Goal: Book appointment/travel/reservation

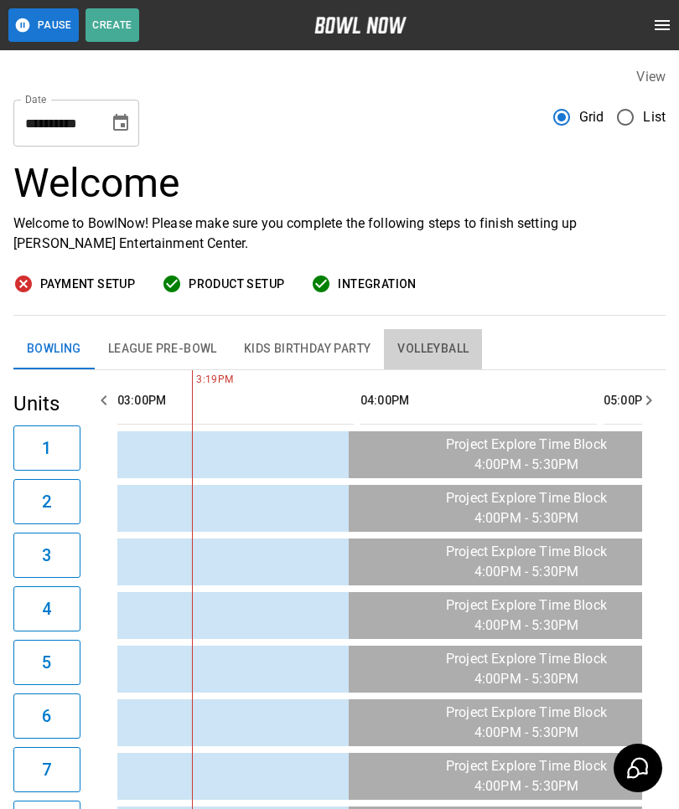
click at [178, 342] on button "League Pre-Bowl" at bounding box center [163, 349] width 136 height 40
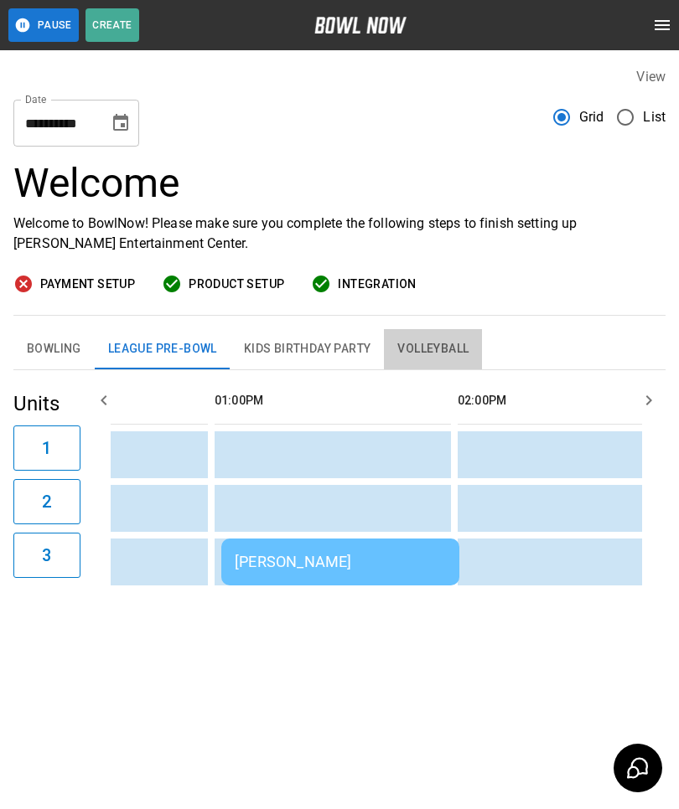
scroll to position [0, 842]
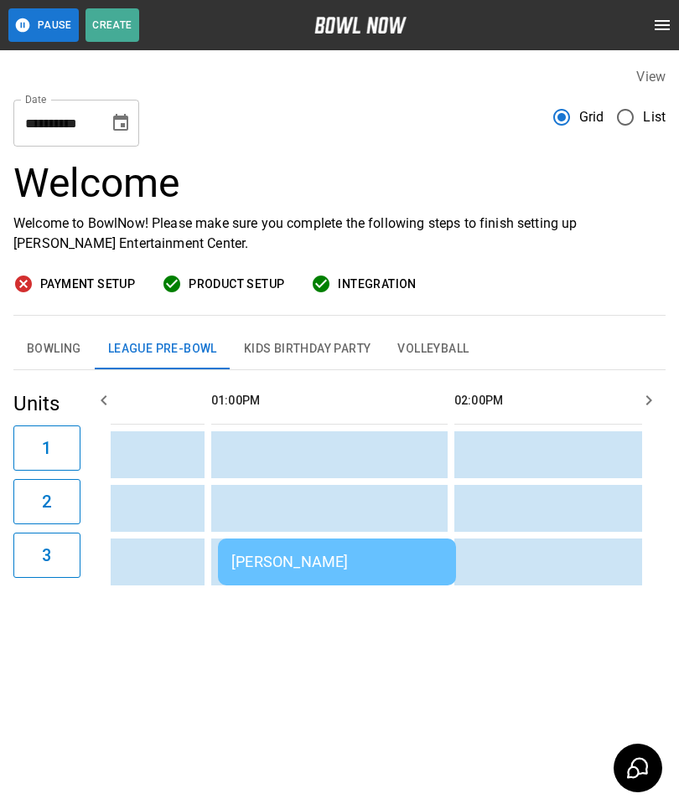
click at [301, 571] on td "[PERSON_NAME]" at bounding box center [337, 562] width 238 height 47
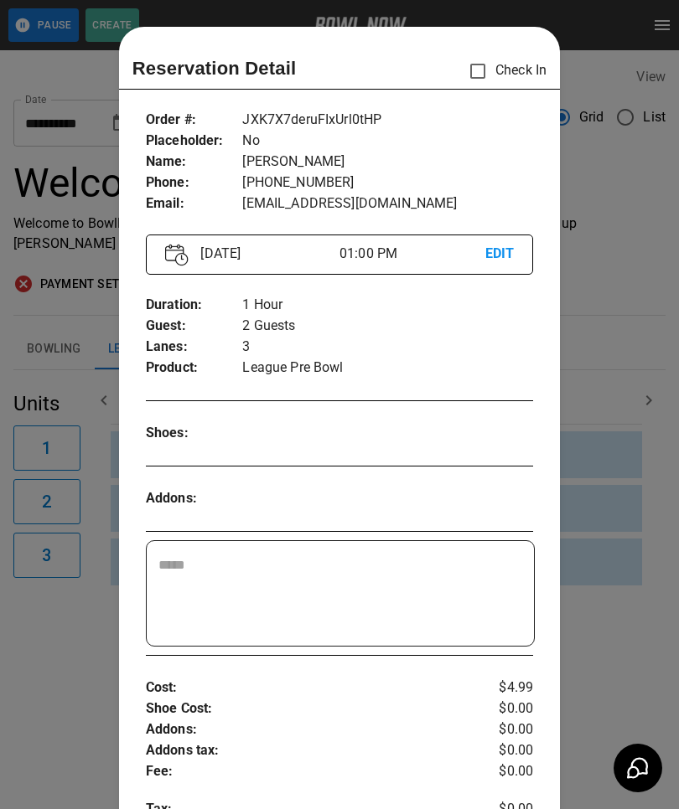
click at [625, 323] on div at bounding box center [339, 404] width 679 height 809
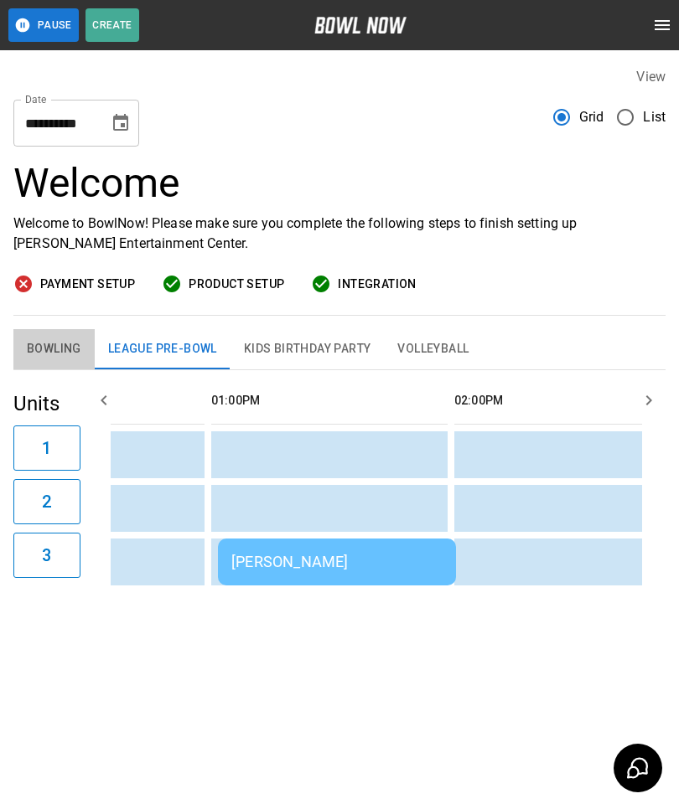
click at [39, 348] on button "Bowling" at bounding box center [53, 349] width 81 height 40
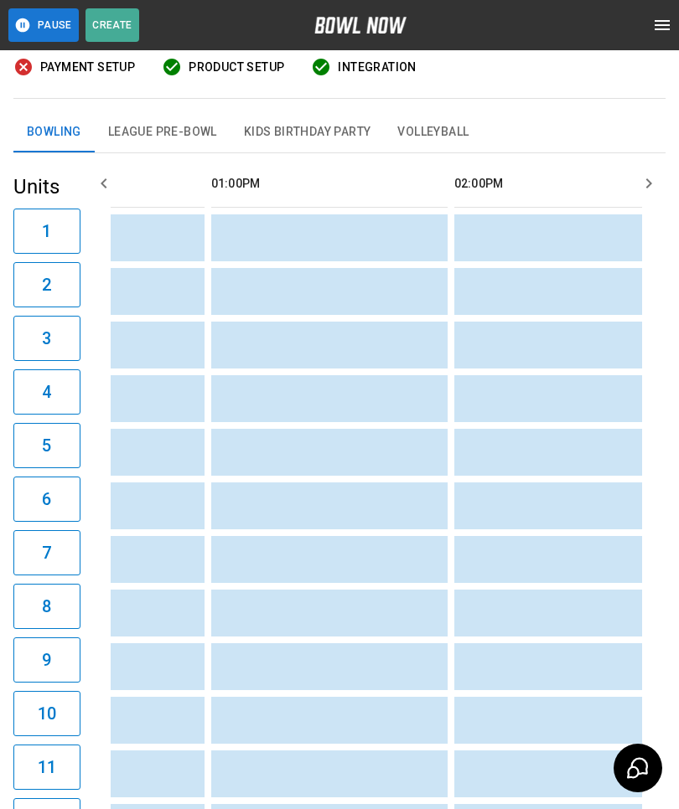
scroll to position [111, 0]
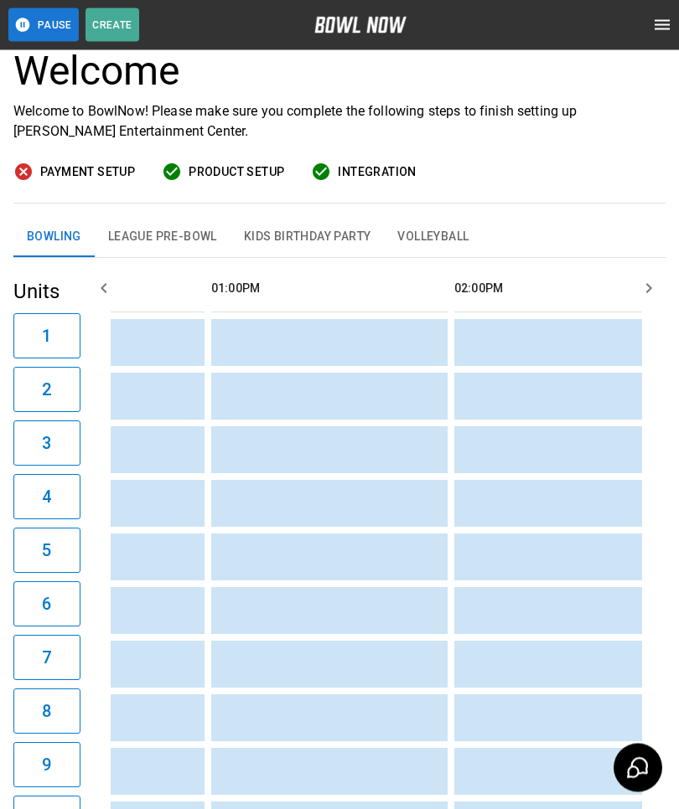
click at [547, 388] on td "sticky table" at bounding box center [551, 397] width 54 height 47
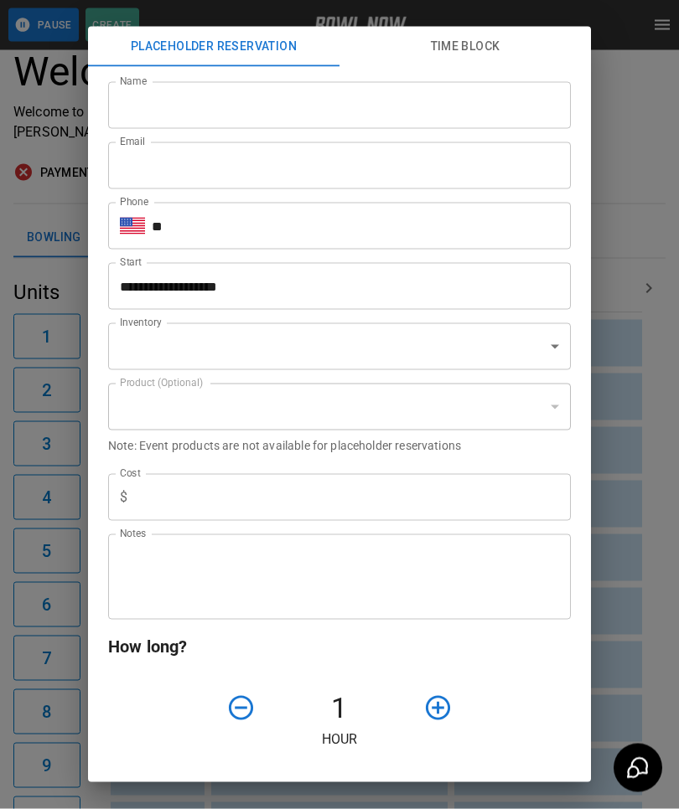
scroll to position [112, 0]
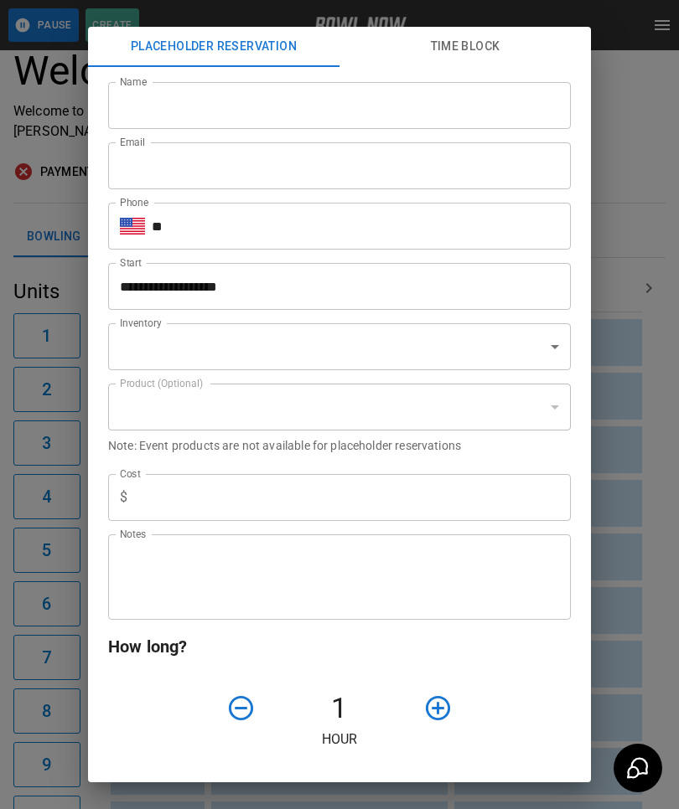
type input "**********"
click at [29, 653] on div "**********" at bounding box center [339, 404] width 679 height 809
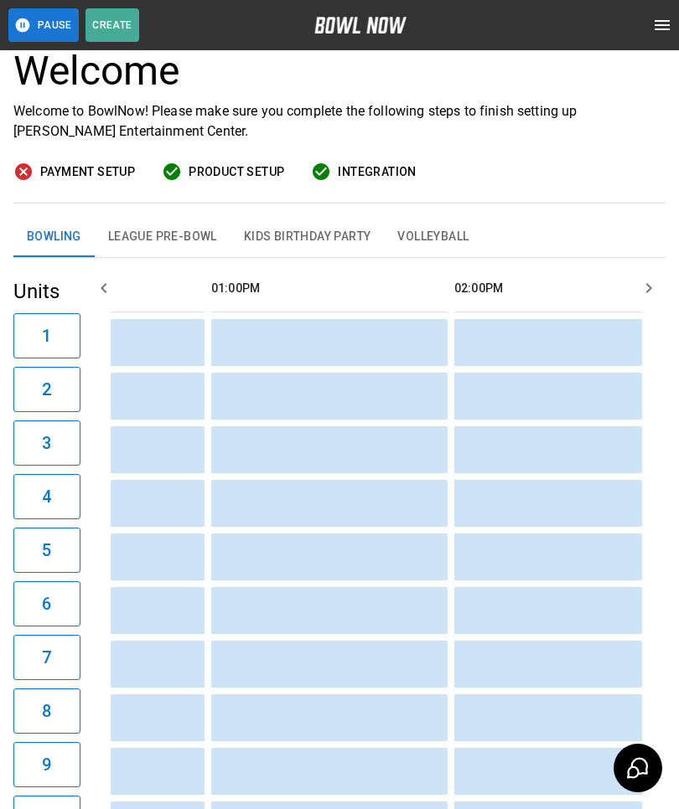
click at [164, 235] on button "League Pre-Bowl" at bounding box center [163, 237] width 136 height 40
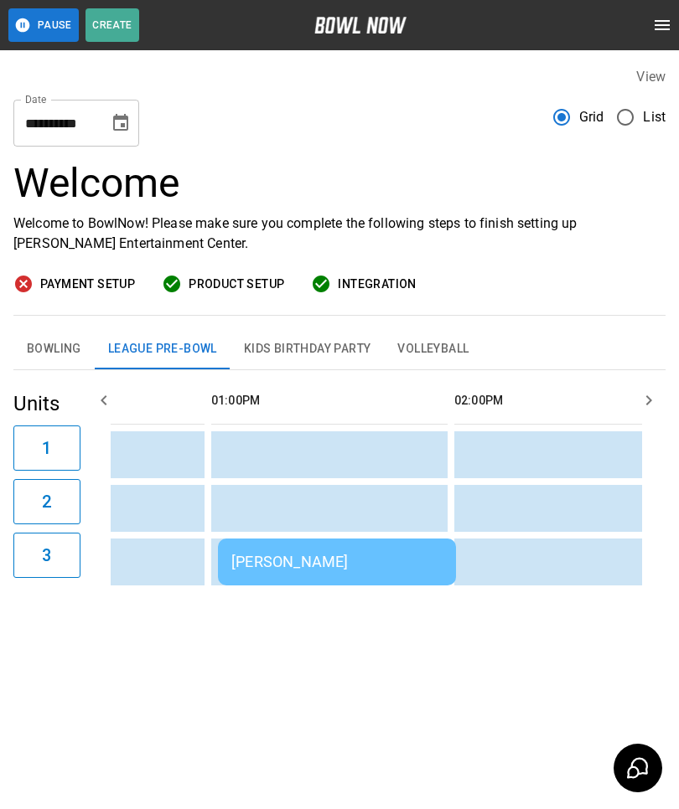
scroll to position [0, 0]
click at [347, 552] on td "[PERSON_NAME]" at bounding box center [337, 562] width 238 height 47
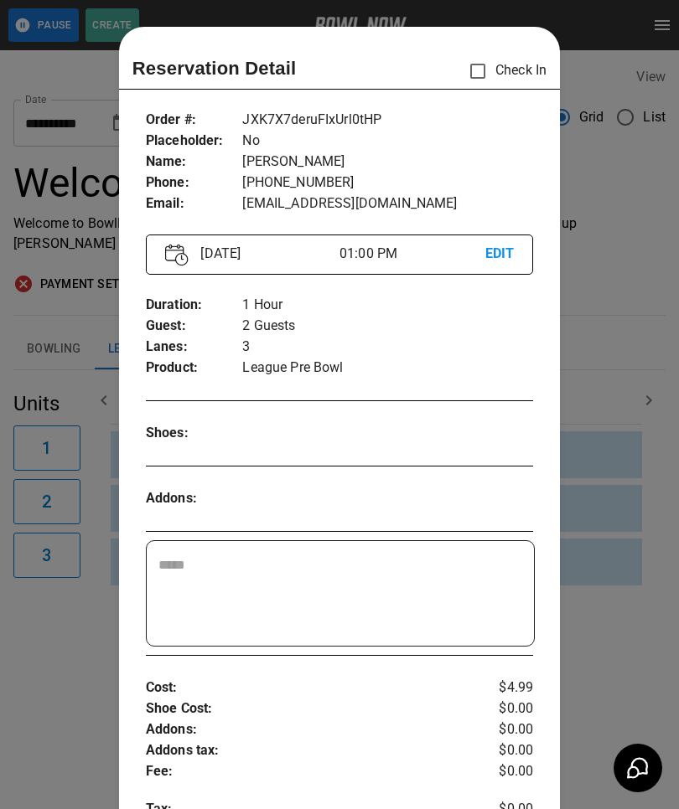
scroll to position [27, 0]
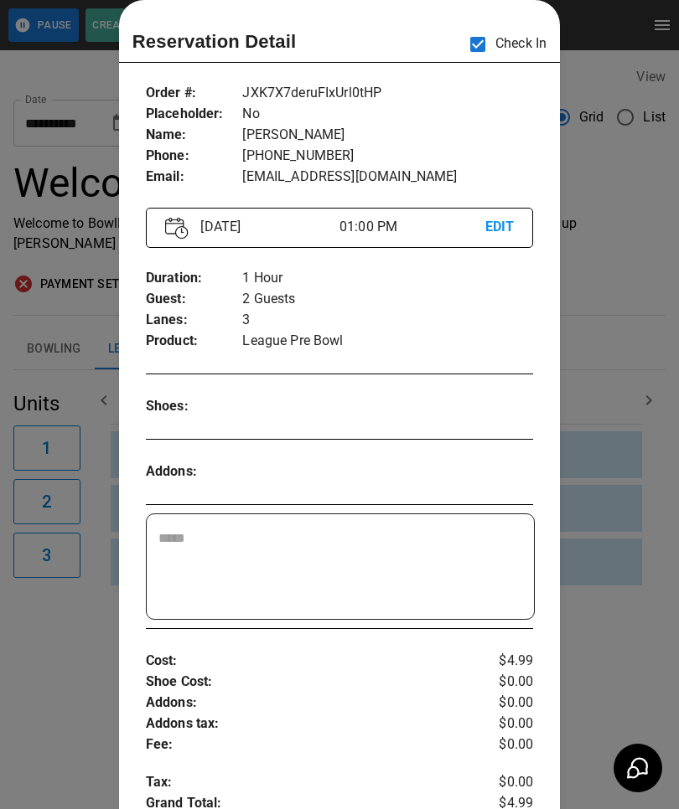
click at [615, 322] on div at bounding box center [339, 404] width 679 height 809
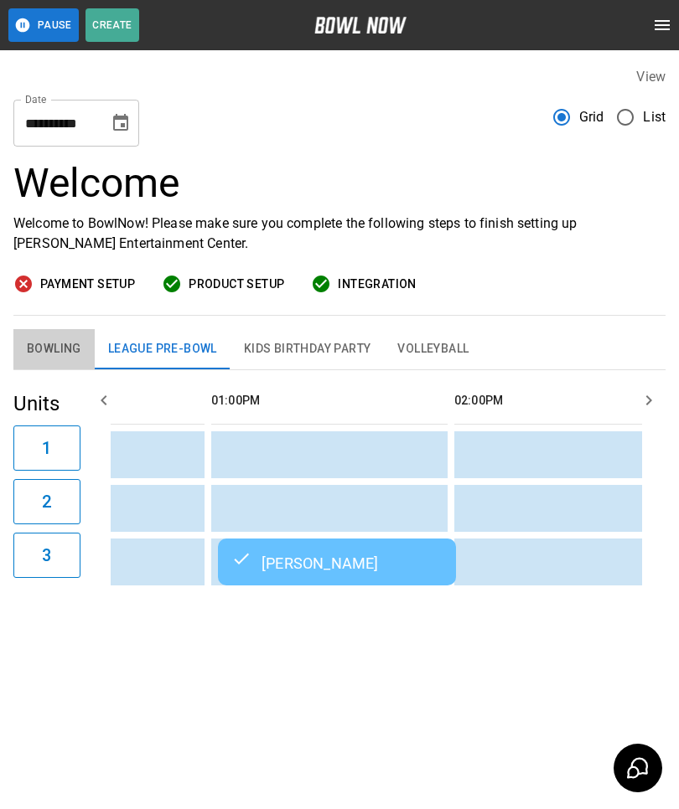
click at [47, 360] on button "Bowling" at bounding box center [53, 349] width 81 height 40
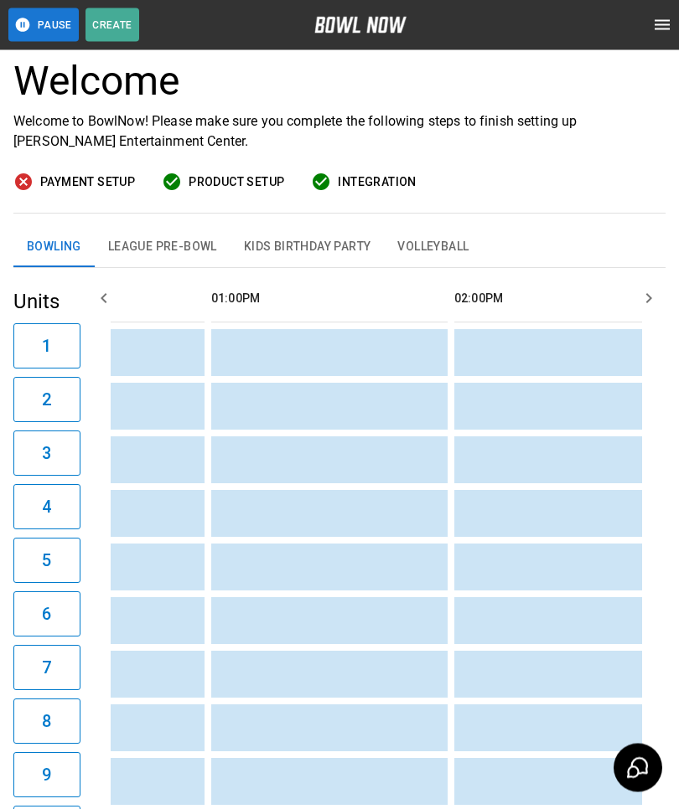
scroll to position [0, 0]
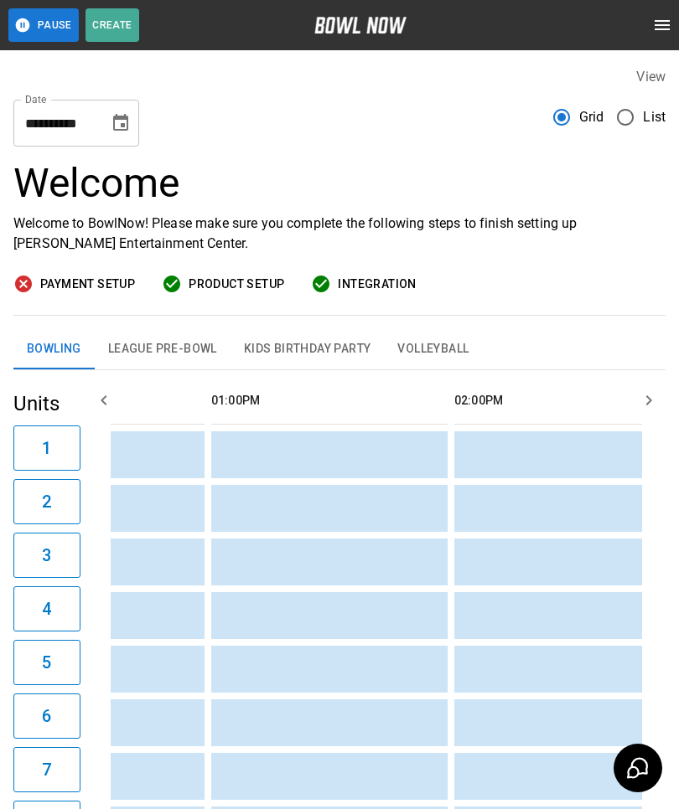
click at [397, 346] on button "Volleyball" at bounding box center [433, 349] width 98 height 40
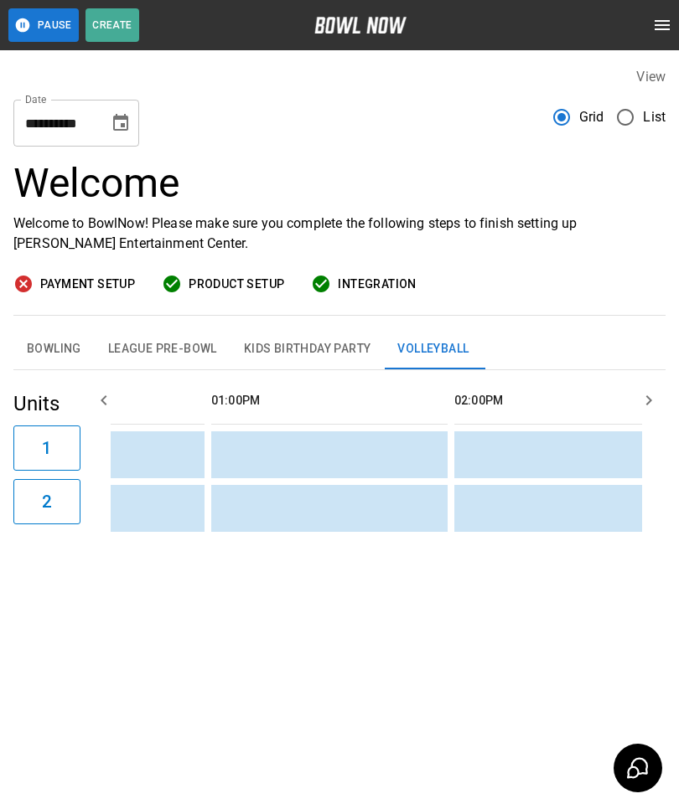
click at [57, 364] on button "Bowling" at bounding box center [53, 349] width 81 height 40
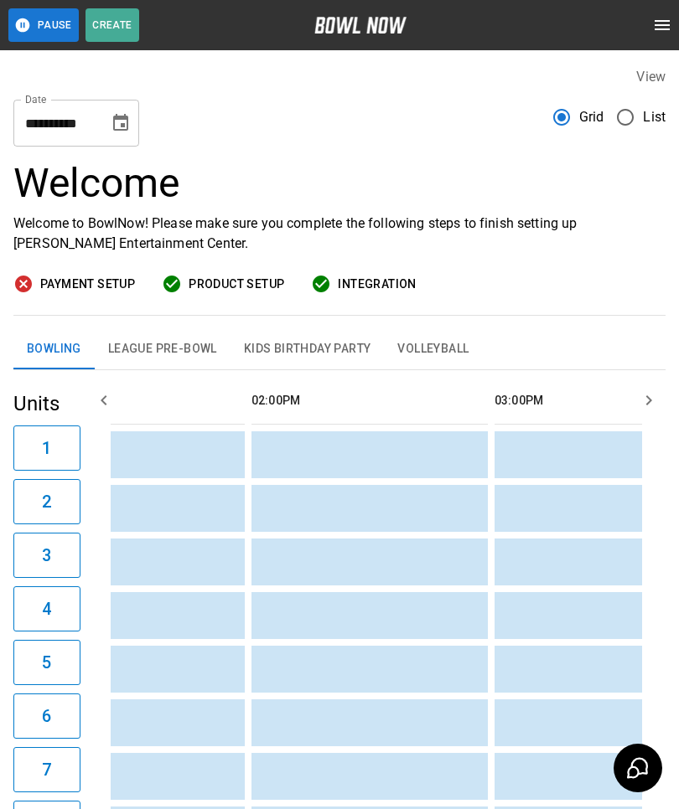
scroll to position [0, 974]
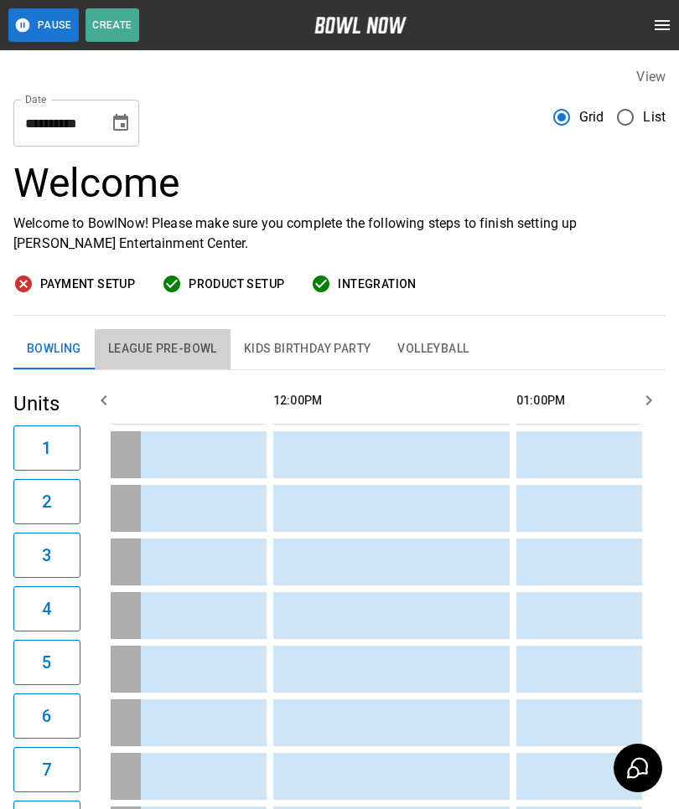
click at [137, 357] on button "League Pre-Bowl" at bounding box center [163, 349] width 136 height 40
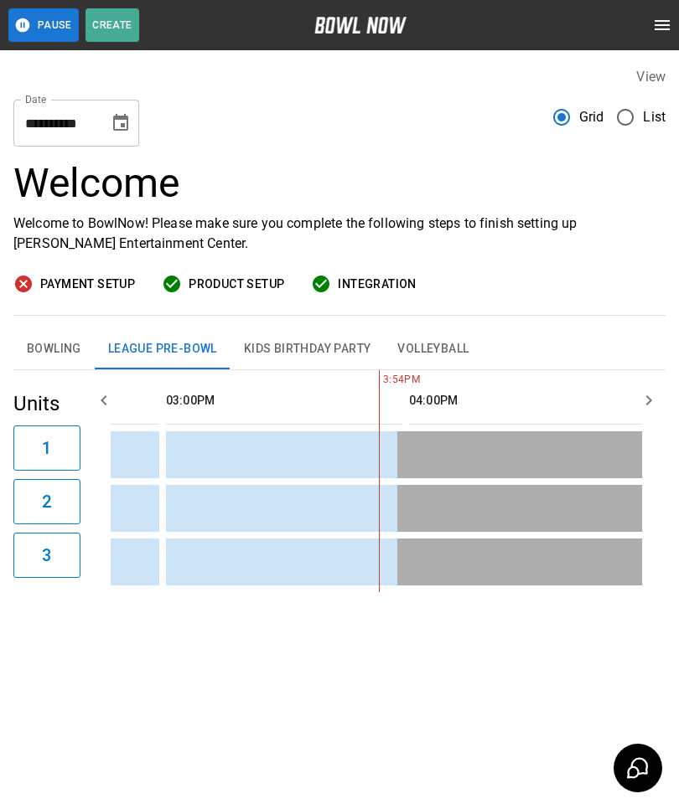
click at [52, 359] on button "Bowling" at bounding box center [53, 349] width 81 height 40
